Goal: Information Seeking & Learning: Learn about a topic

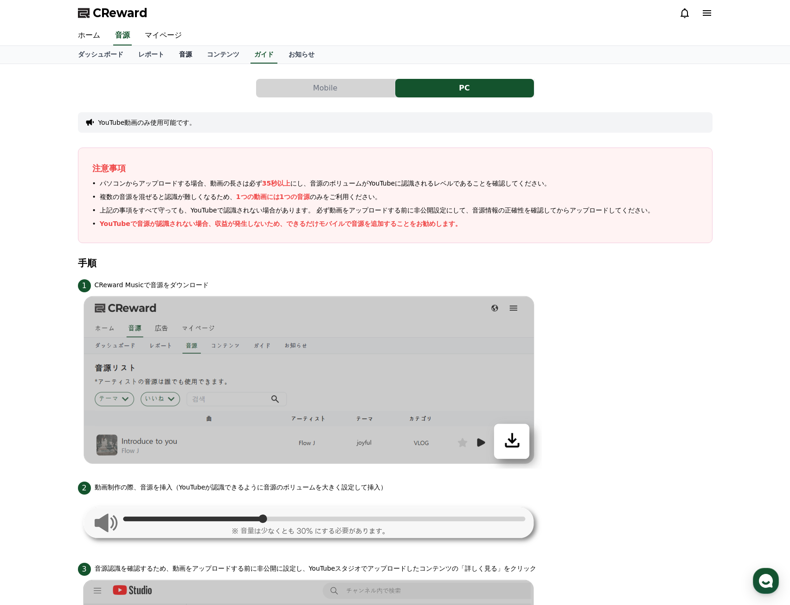
click at [176, 53] on link "音源" at bounding box center [186, 55] width 28 height 18
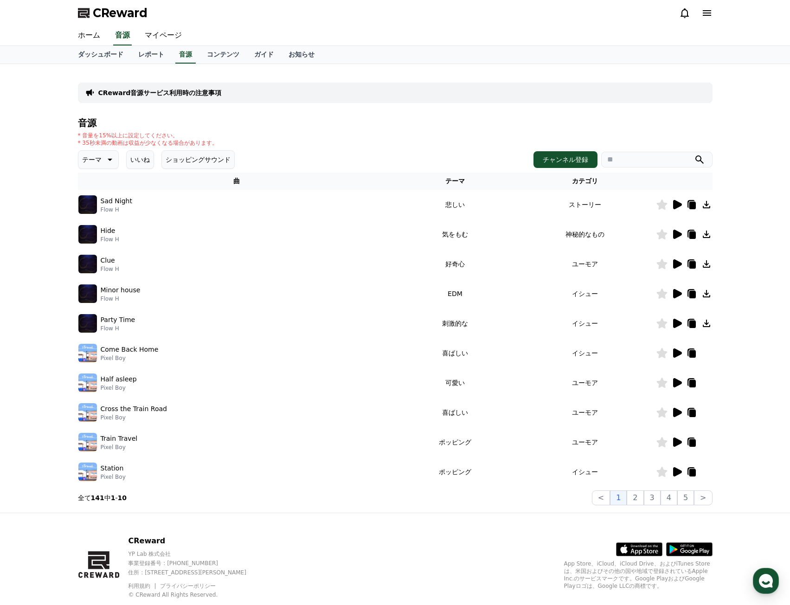
click at [620, 159] on input "search" at bounding box center [656, 160] width 111 height 16
click at [648, 168] on div "テーマ いいね ショッピングサウンド チャンネル登録" at bounding box center [395, 159] width 635 height 19
click at [648, 163] on input "search" at bounding box center [656, 160] width 111 height 16
paste input "**********"
click at [691, 160] on input "**********" at bounding box center [656, 160] width 111 height 16
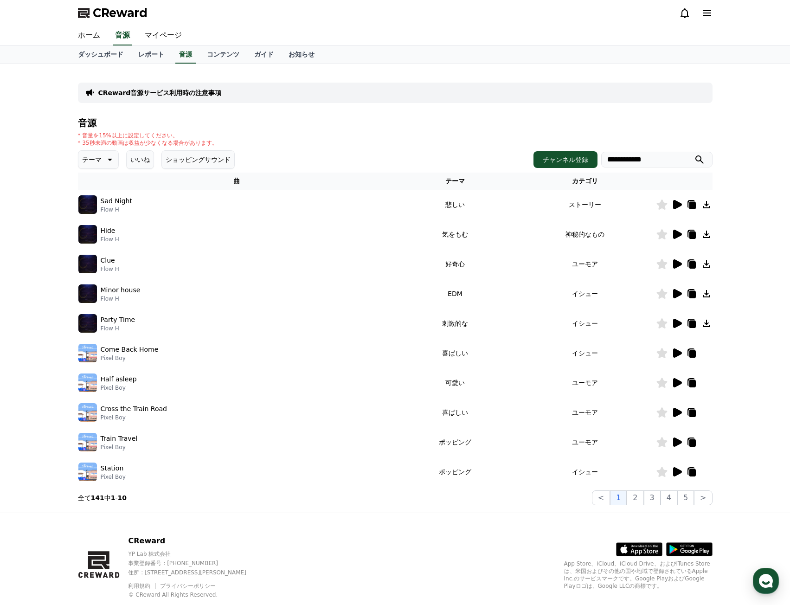
type input "**********"
click at [696, 160] on icon "submit" at bounding box center [700, 159] width 8 height 8
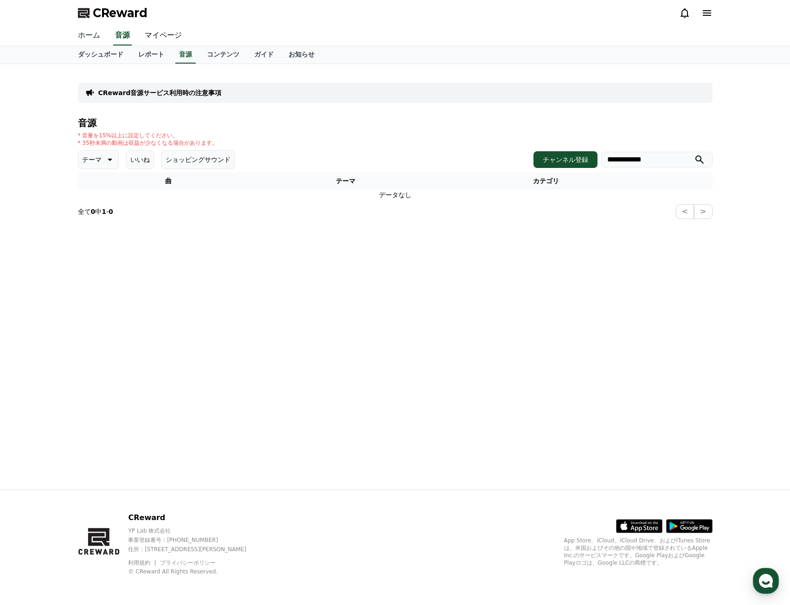
click at [86, 42] on link "ホーム" at bounding box center [89, 35] width 37 height 19
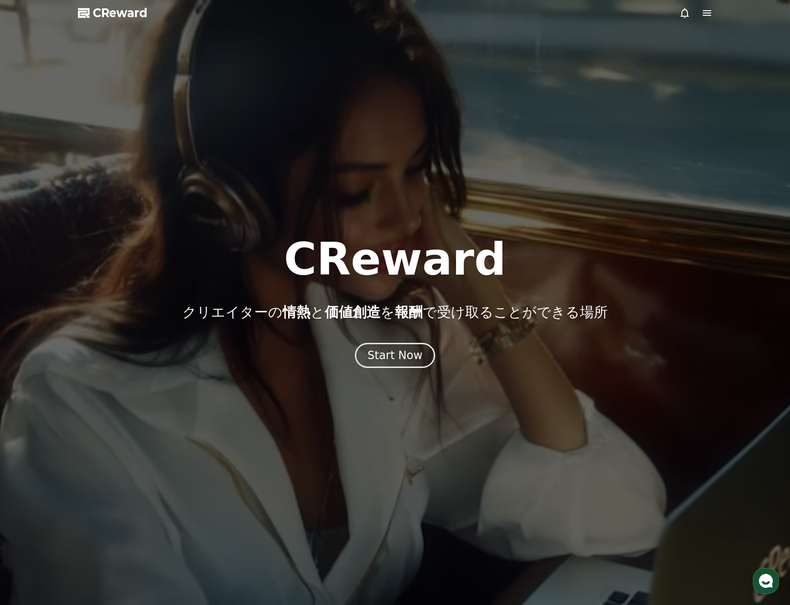
click at [713, 19] on div at bounding box center [395, 302] width 790 height 605
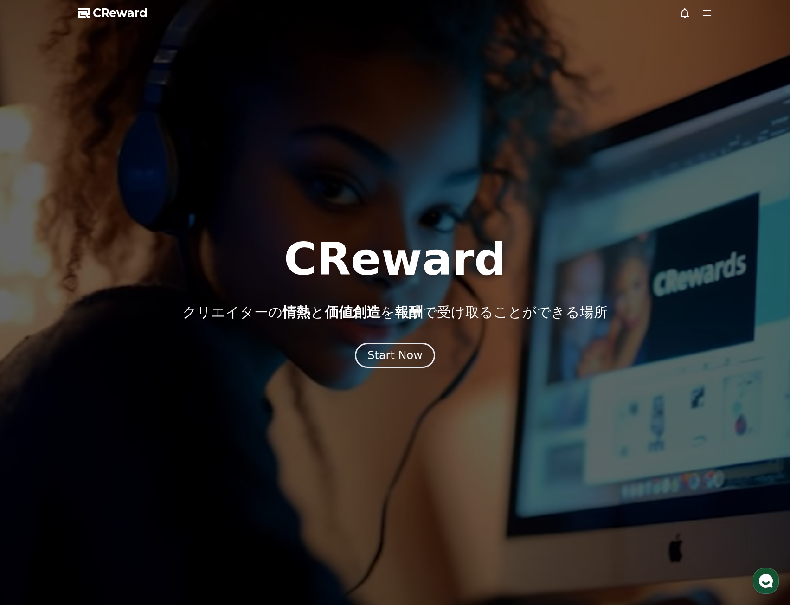
click at [707, 14] on icon at bounding box center [707, 12] width 11 height 11
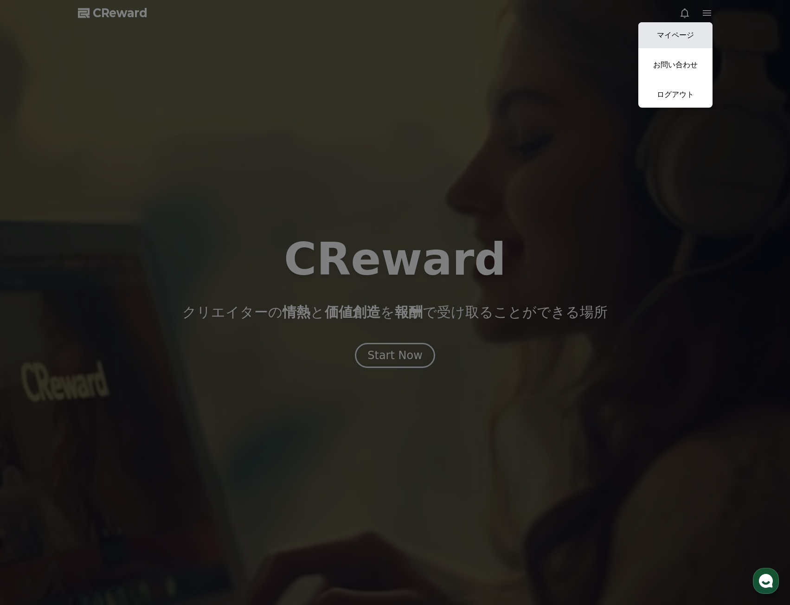
click at [678, 38] on link "マイページ" at bounding box center [676, 35] width 74 height 26
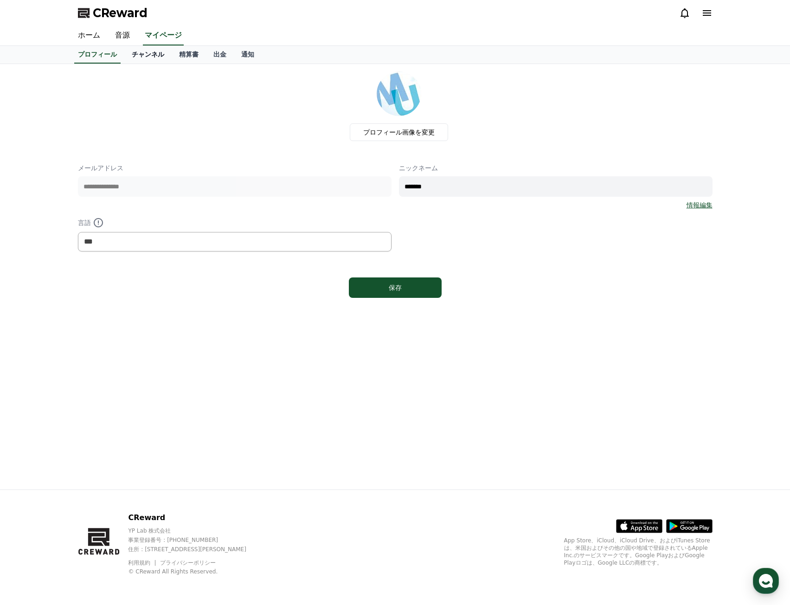
click at [132, 51] on link "チャンネル" at bounding box center [147, 55] width 47 height 18
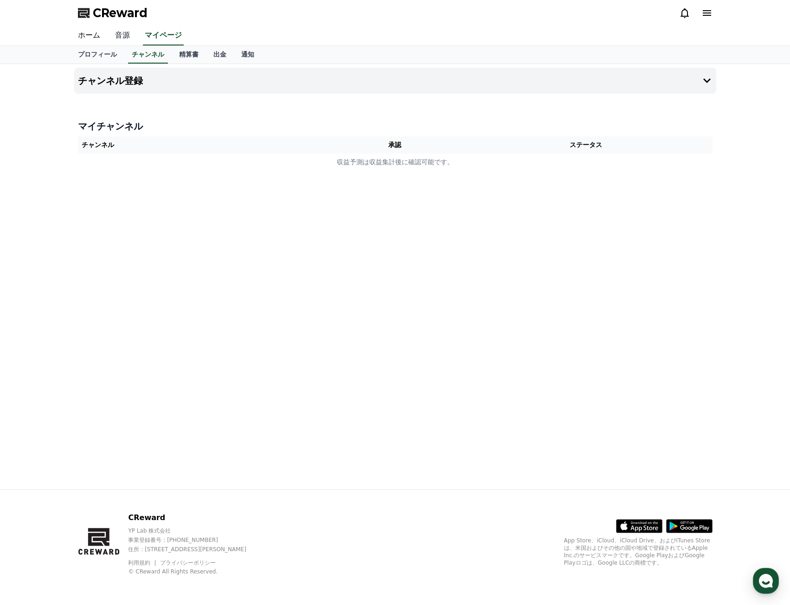
click at [124, 34] on link "音源" at bounding box center [123, 35] width 30 height 19
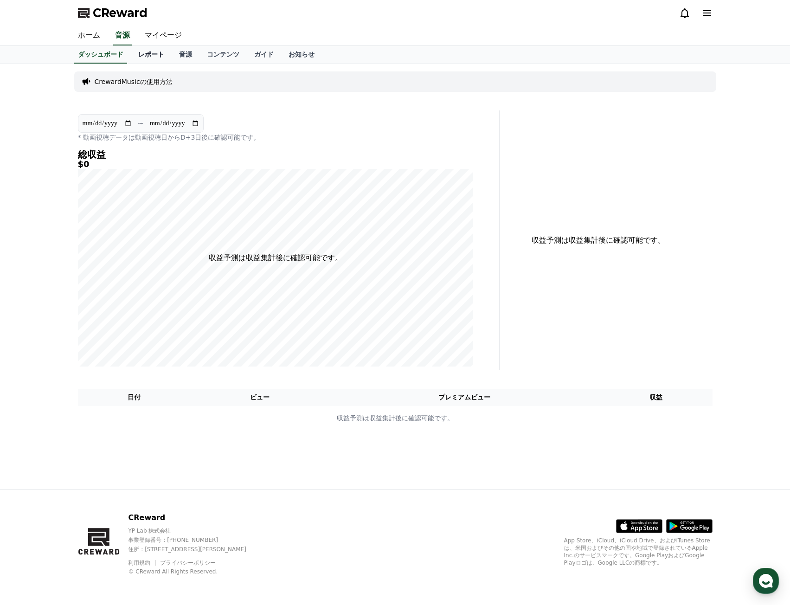
click at [140, 54] on link "レポート" at bounding box center [151, 55] width 41 height 18
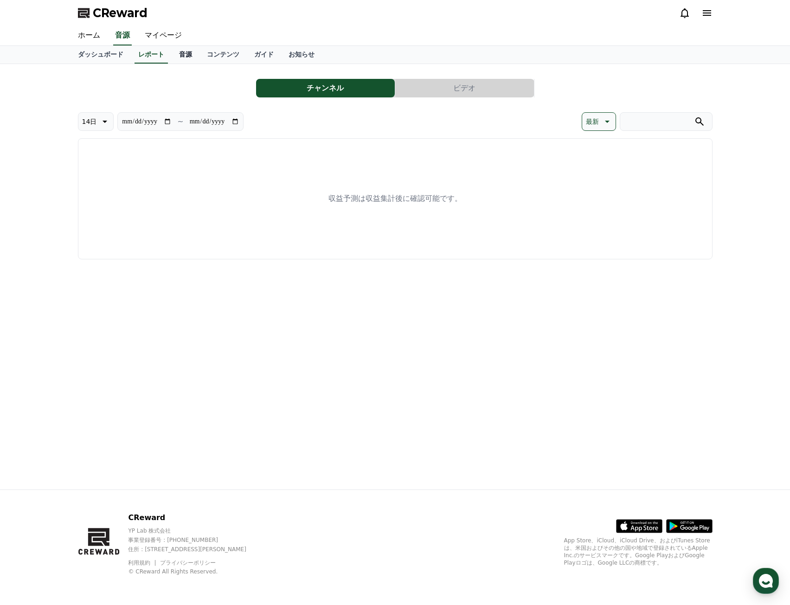
click at [178, 56] on link "音源" at bounding box center [186, 55] width 28 height 18
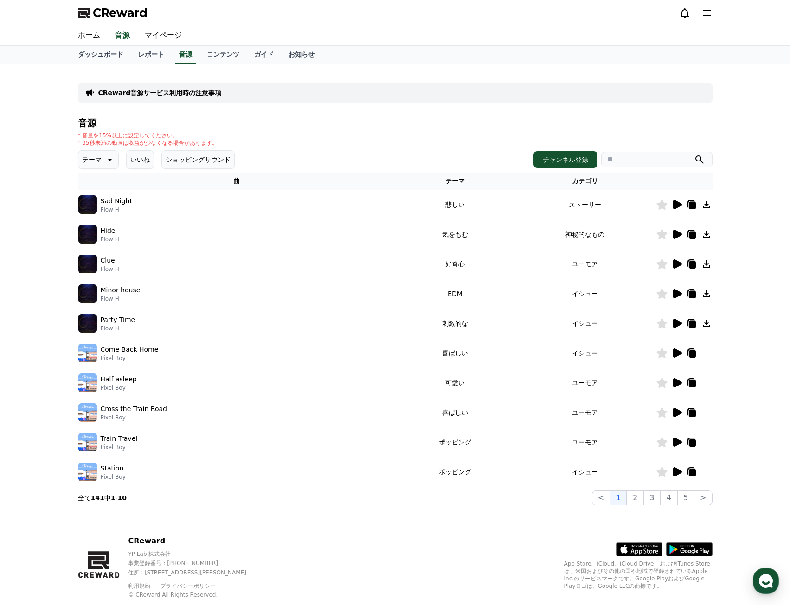
click at [631, 166] on input "search" at bounding box center [656, 160] width 111 height 16
paste input "**********"
type input "**********"
click at [572, 161] on button "チャンネル登録" at bounding box center [566, 159] width 64 height 17
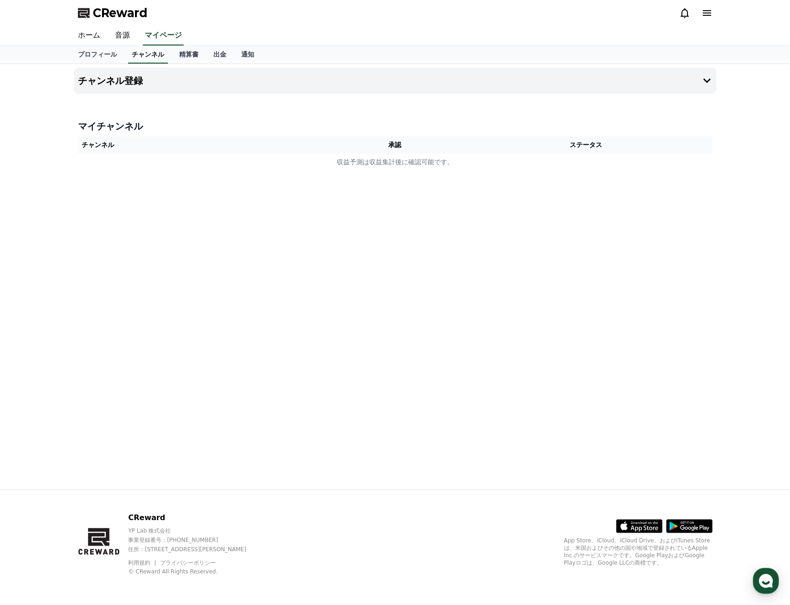
click at [128, 52] on link "チャンネル" at bounding box center [148, 55] width 40 height 18
click at [95, 36] on link "ホーム" at bounding box center [89, 35] width 37 height 19
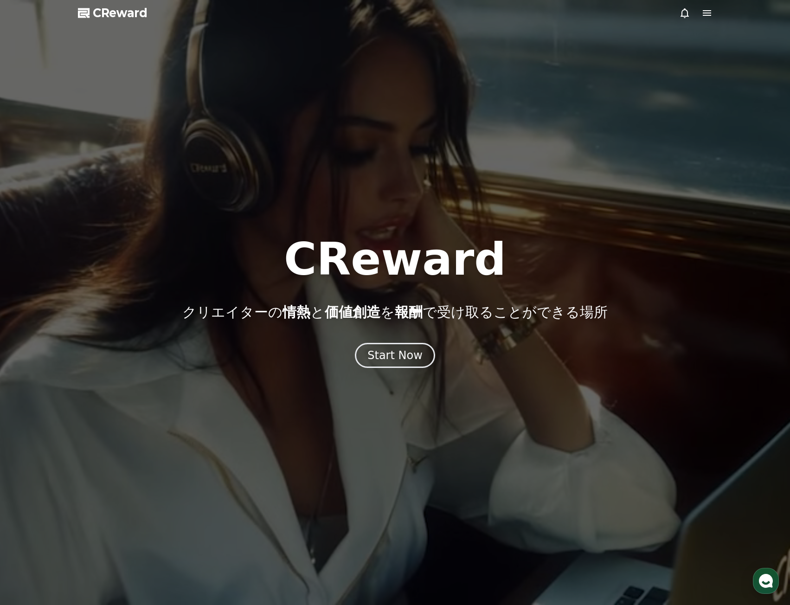
click at [706, 16] on icon at bounding box center [707, 13] width 8 height 6
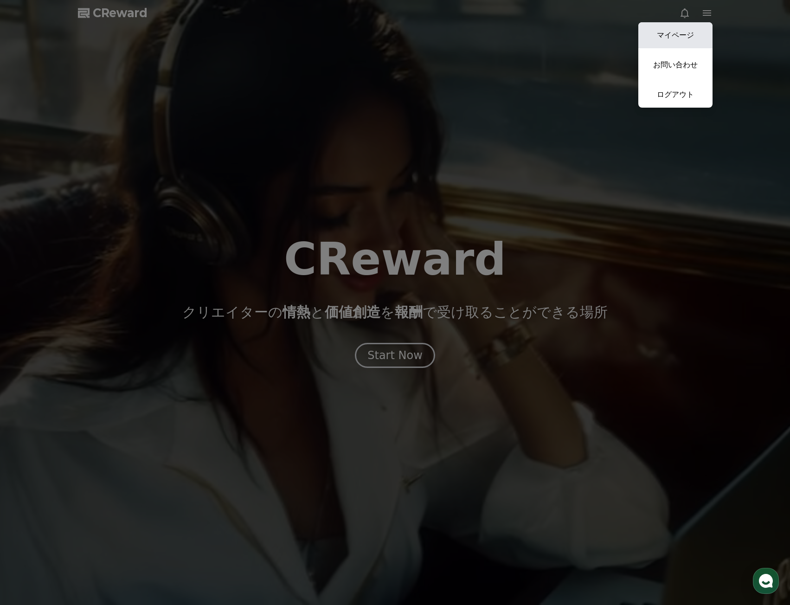
click at [684, 35] on link "マイページ" at bounding box center [676, 35] width 74 height 26
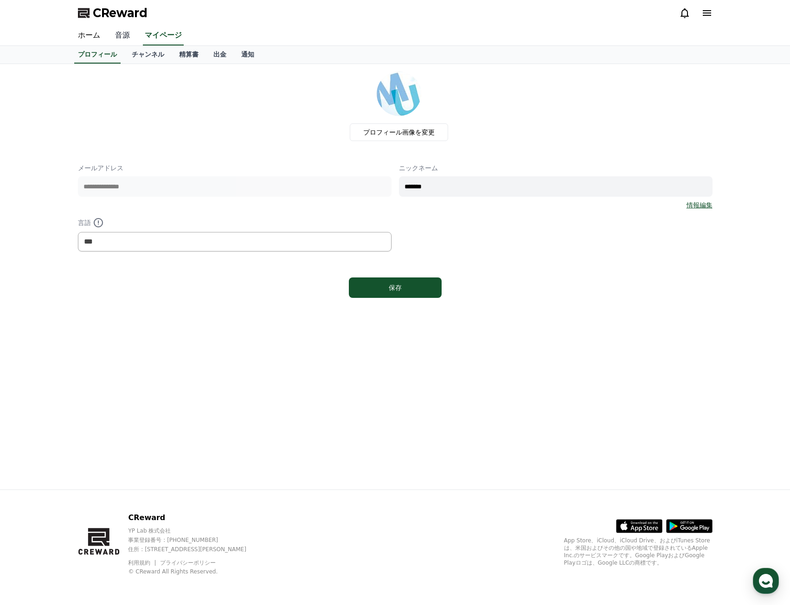
click at [108, 33] on link "音源" at bounding box center [123, 35] width 30 height 19
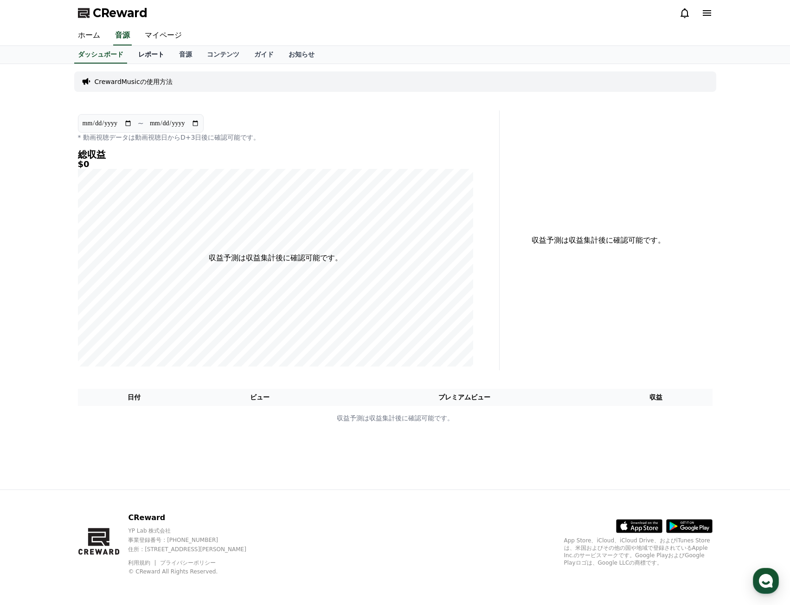
click at [140, 54] on link "レポート" at bounding box center [151, 55] width 41 height 18
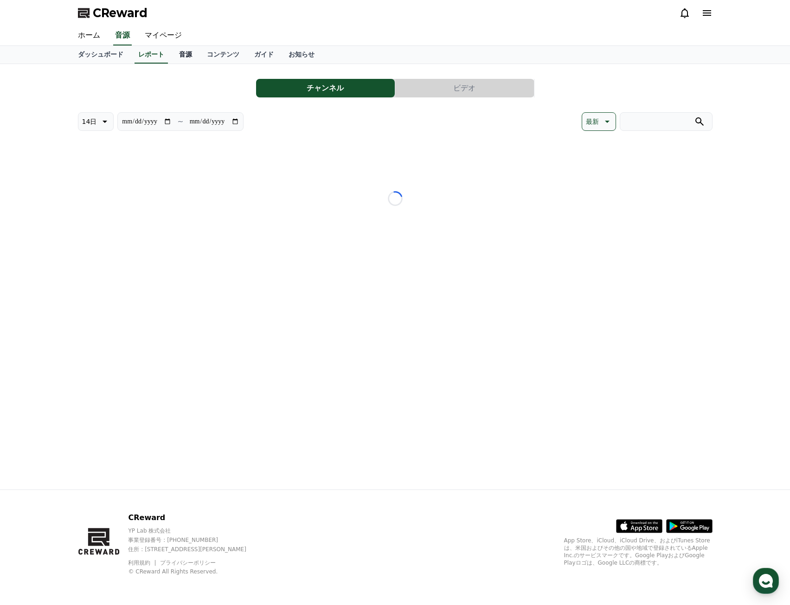
click at [172, 54] on link "音源" at bounding box center [186, 55] width 28 height 18
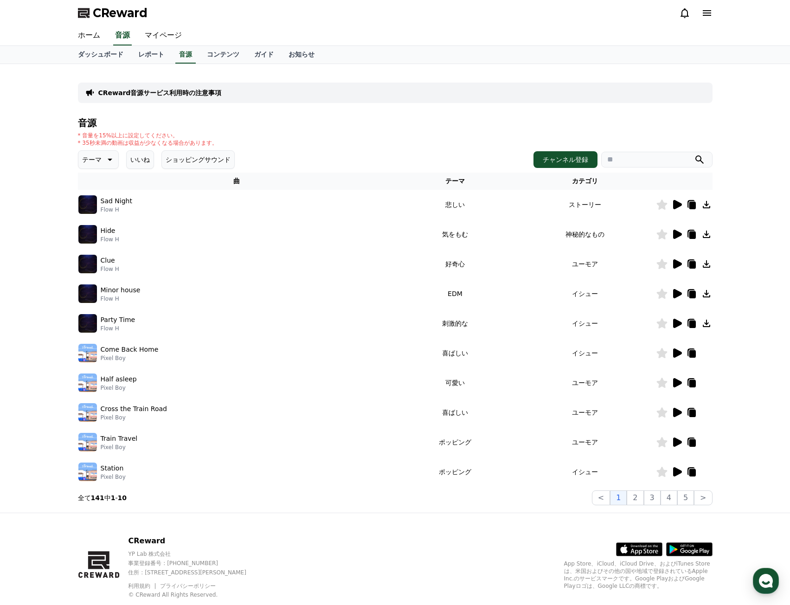
click at [104, 158] on icon at bounding box center [108, 159] width 11 height 11
click at [190, 119] on h4 "音源" at bounding box center [395, 123] width 635 height 10
click at [631, 162] on input "search" at bounding box center [656, 160] width 111 height 16
paste input "**********"
type input "**********"
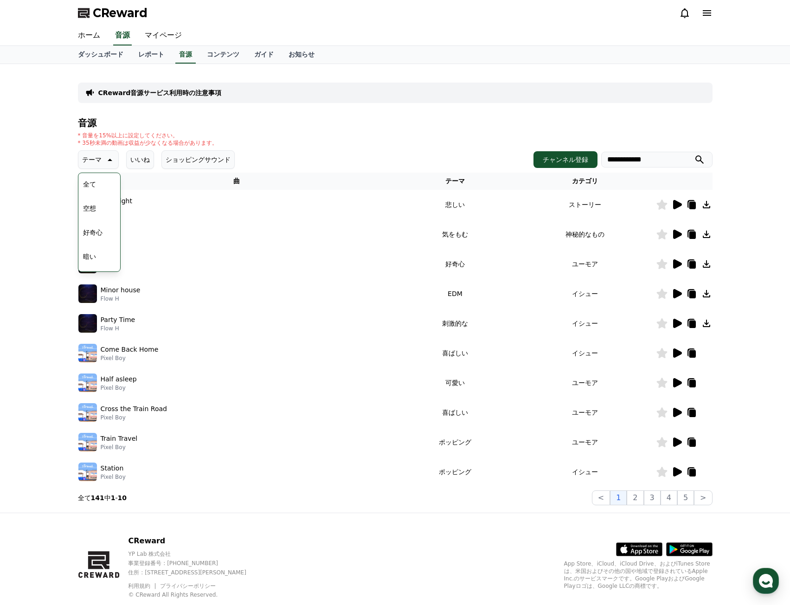
click at [704, 162] on icon "submit" at bounding box center [699, 159] width 11 height 11
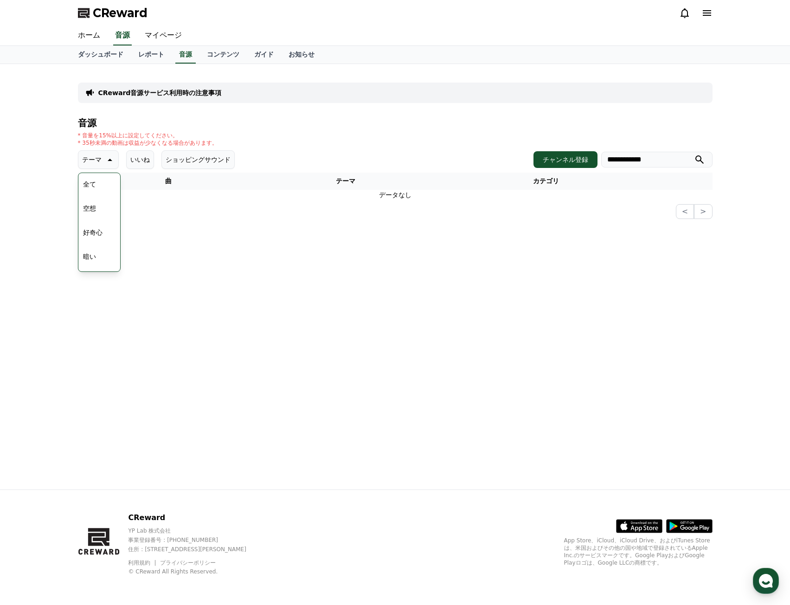
click at [300, 174] on th "テーマ" at bounding box center [345, 181] width 173 height 17
click at [97, 155] on button "テーマ" at bounding box center [98, 159] width 41 height 19
click at [90, 161] on p "テーマ" at bounding box center [91, 159] width 19 height 13
click at [88, 32] on link "ホーム" at bounding box center [89, 35] width 37 height 19
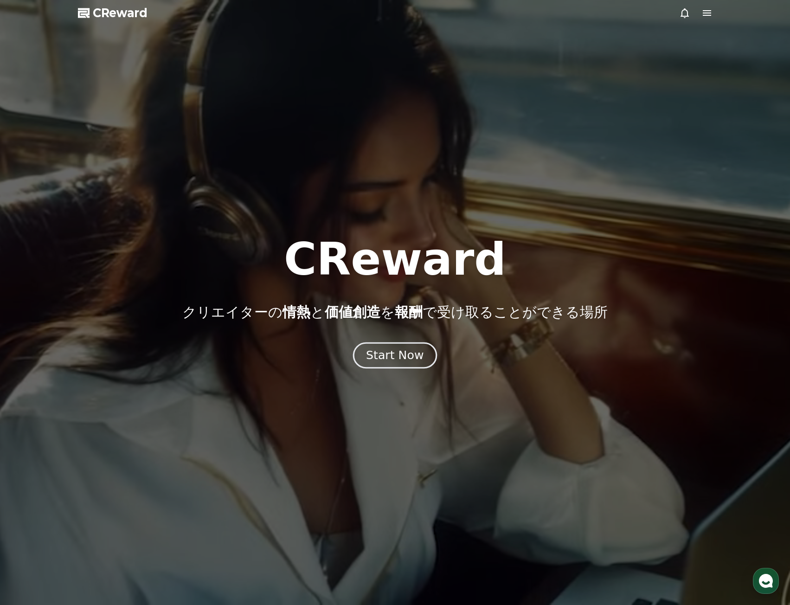
click at [407, 355] on div "Start Now" at bounding box center [395, 356] width 58 height 16
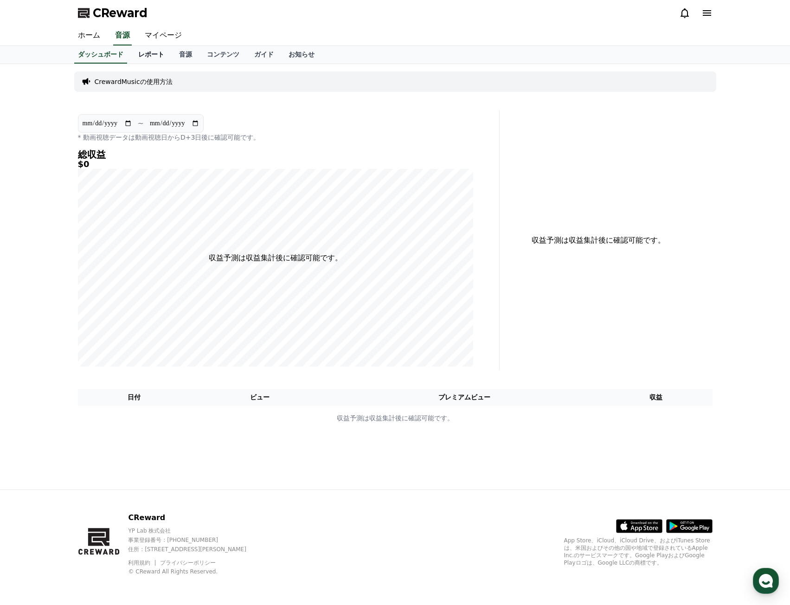
click at [131, 55] on link "レポート" at bounding box center [151, 55] width 41 height 18
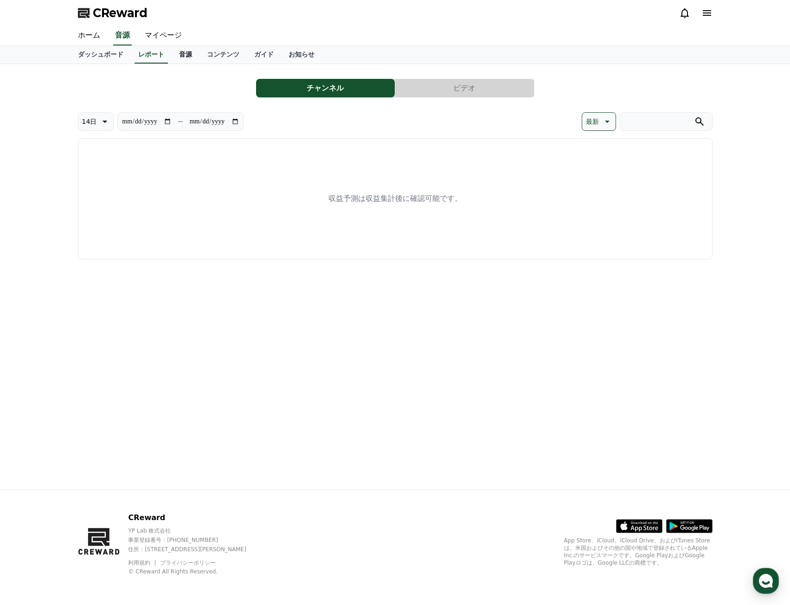
click at [172, 56] on link "音源" at bounding box center [186, 55] width 28 height 18
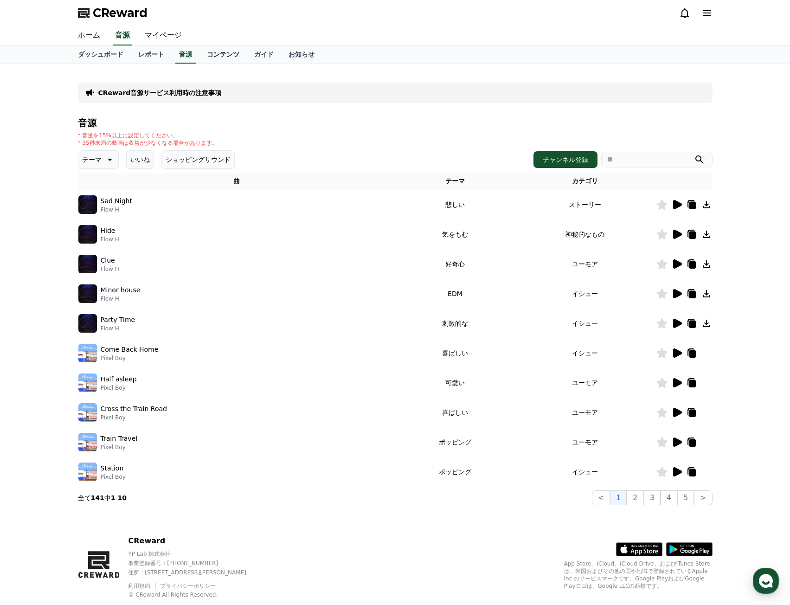
click at [210, 57] on link "コンテンツ" at bounding box center [223, 55] width 47 height 18
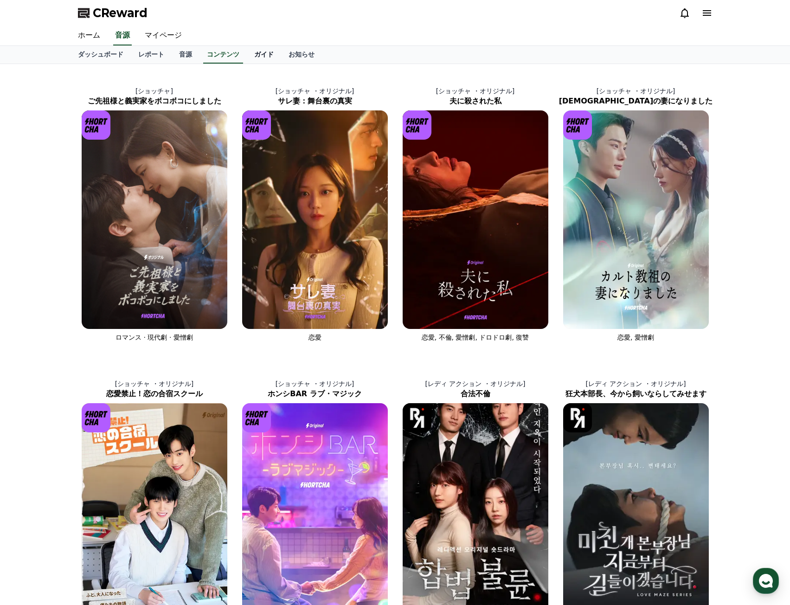
click at [247, 58] on link "ガイド" at bounding box center [264, 55] width 34 height 18
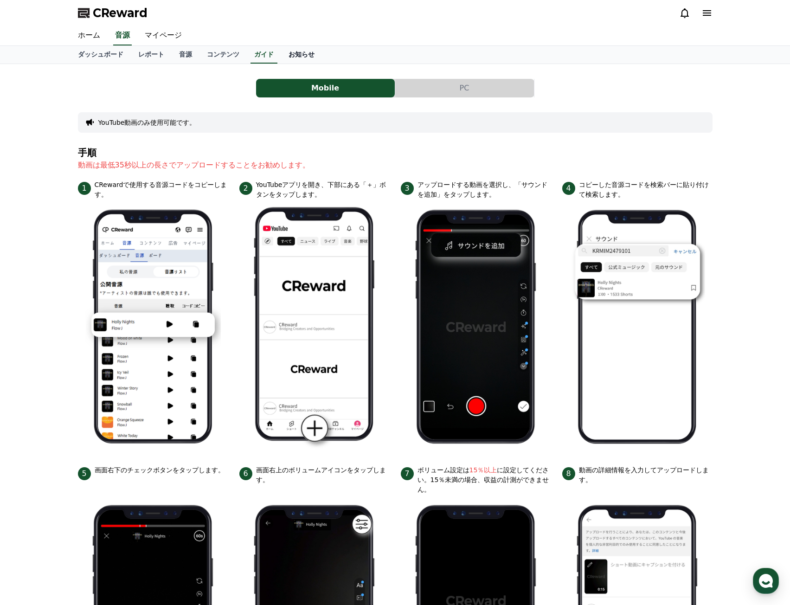
click at [281, 59] on link "お知らせ" at bounding box center [301, 55] width 41 height 18
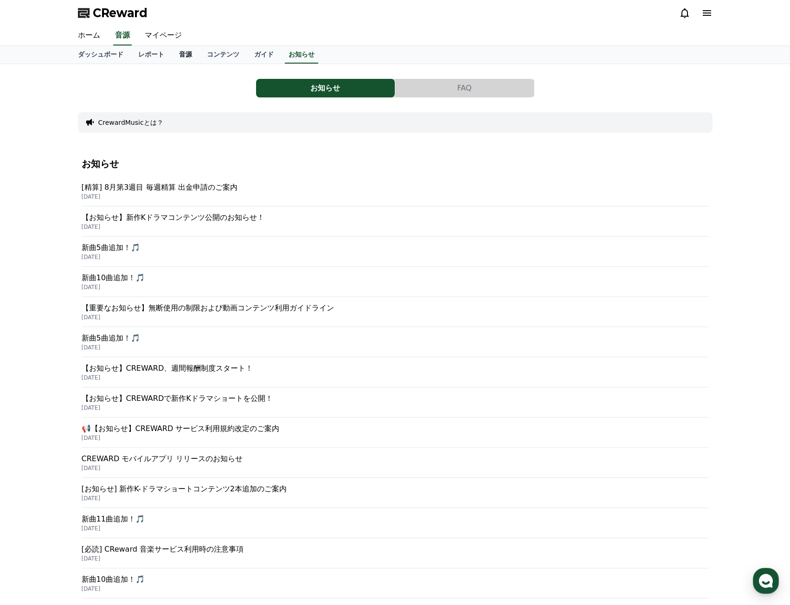
click at [172, 54] on link "音源" at bounding box center [186, 55] width 28 height 18
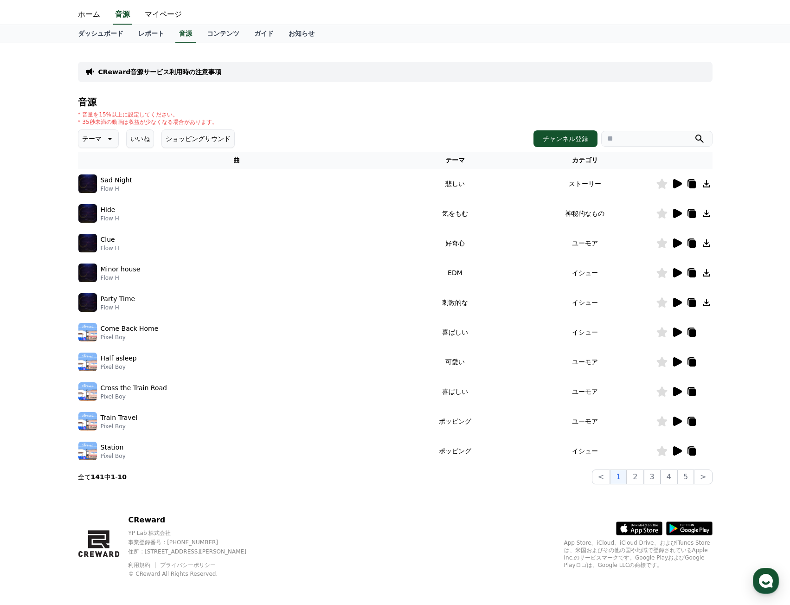
scroll to position [23, 0]
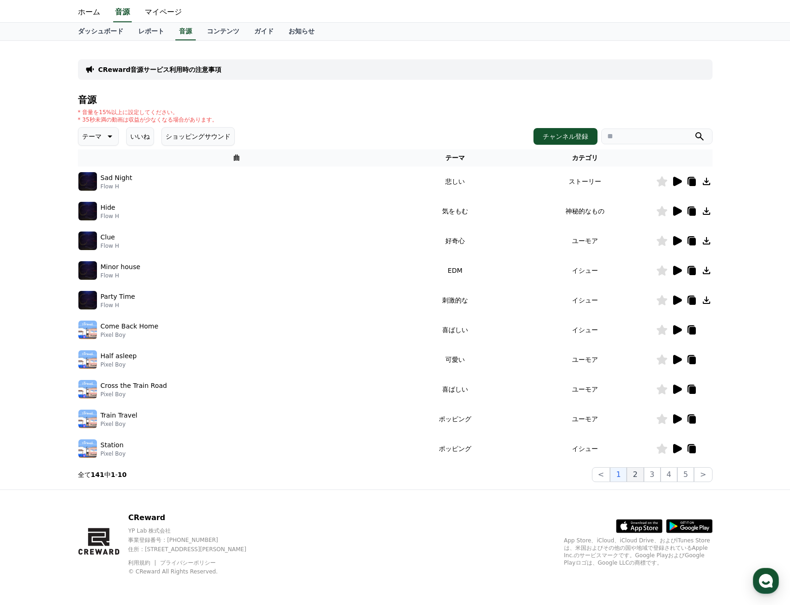
click at [641, 477] on button "2" at bounding box center [635, 474] width 17 height 15
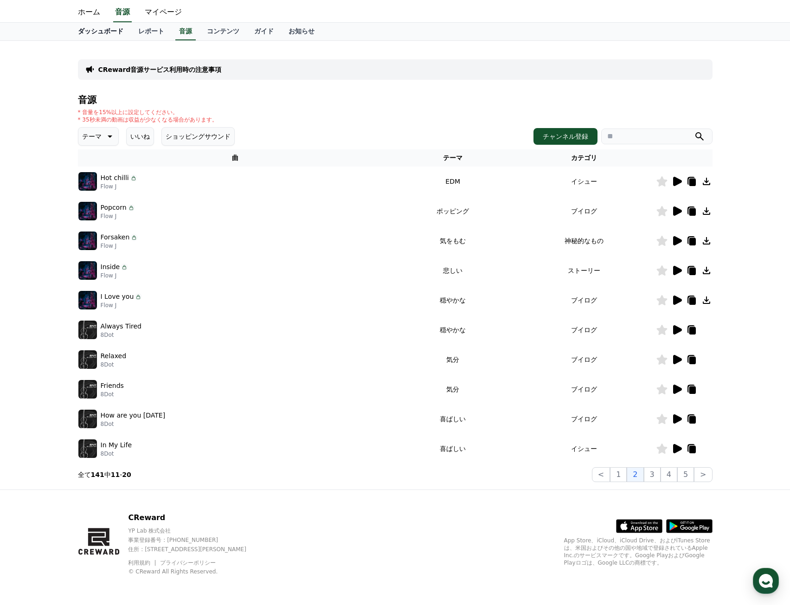
click at [100, 33] on link "ダッシュボード" at bounding box center [101, 32] width 60 height 18
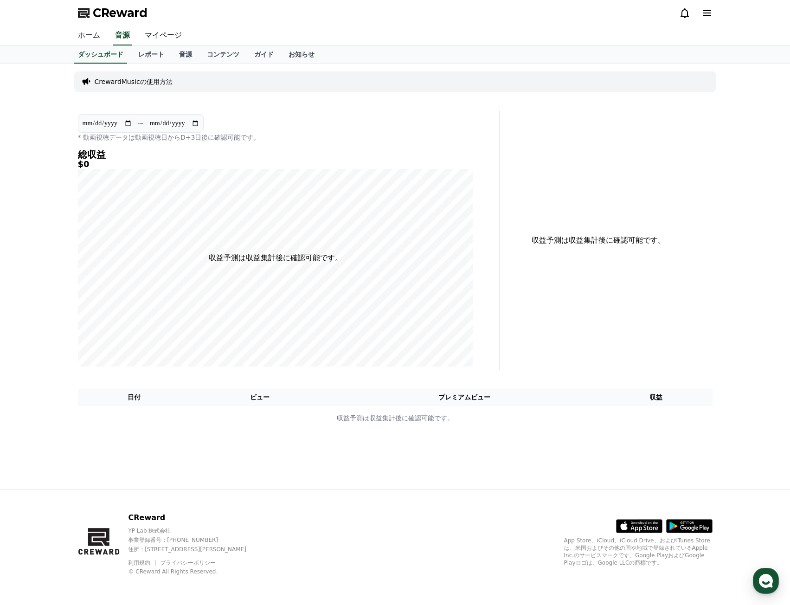
click at [82, 34] on link "ホーム" at bounding box center [89, 35] width 37 height 19
